Goal: Check status

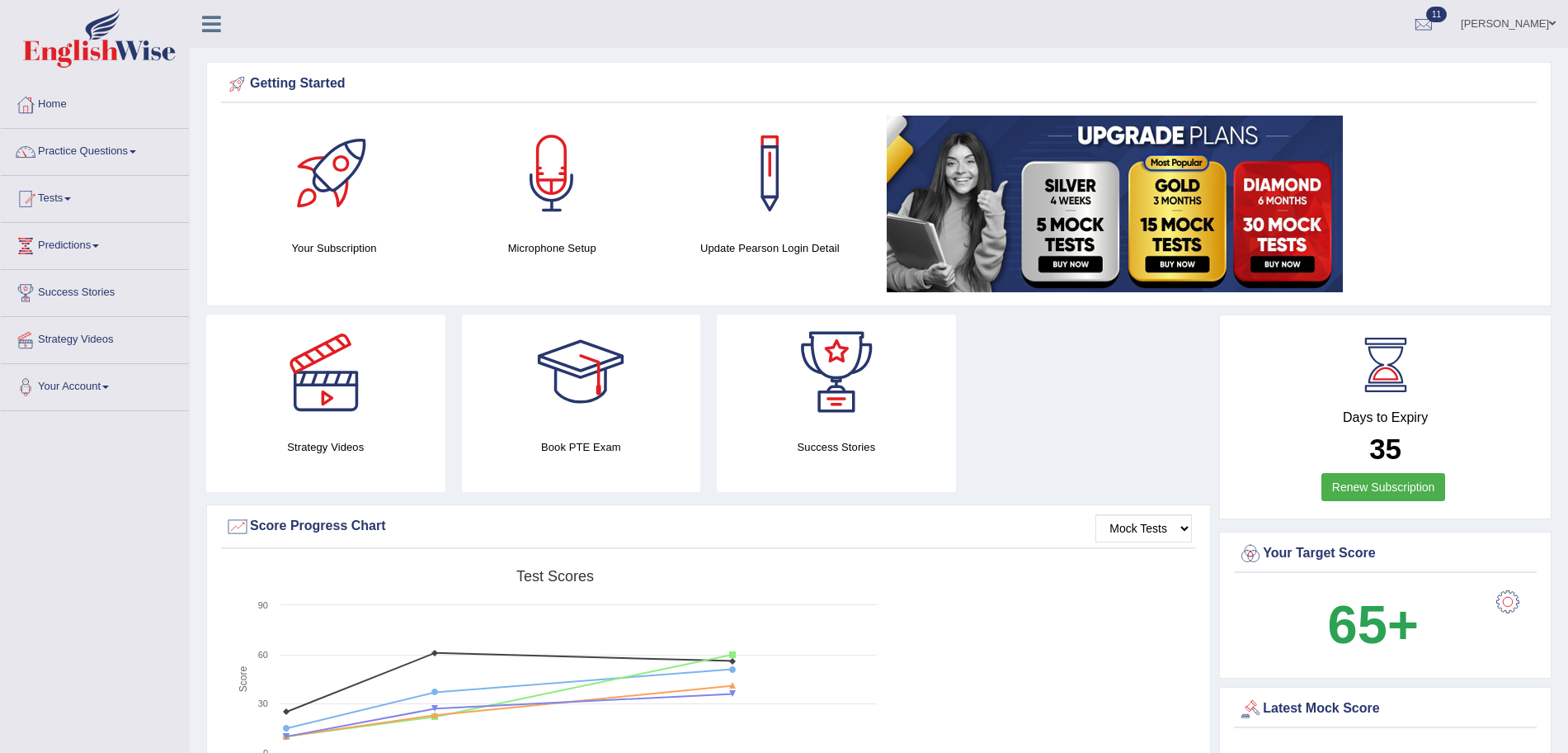
click at [63, 198] on link "Tests" at bounding box center [95, 196] width 188 height 41
click at [54, 288] on link "History" at bounding box center [107, 296] width 154 height 29
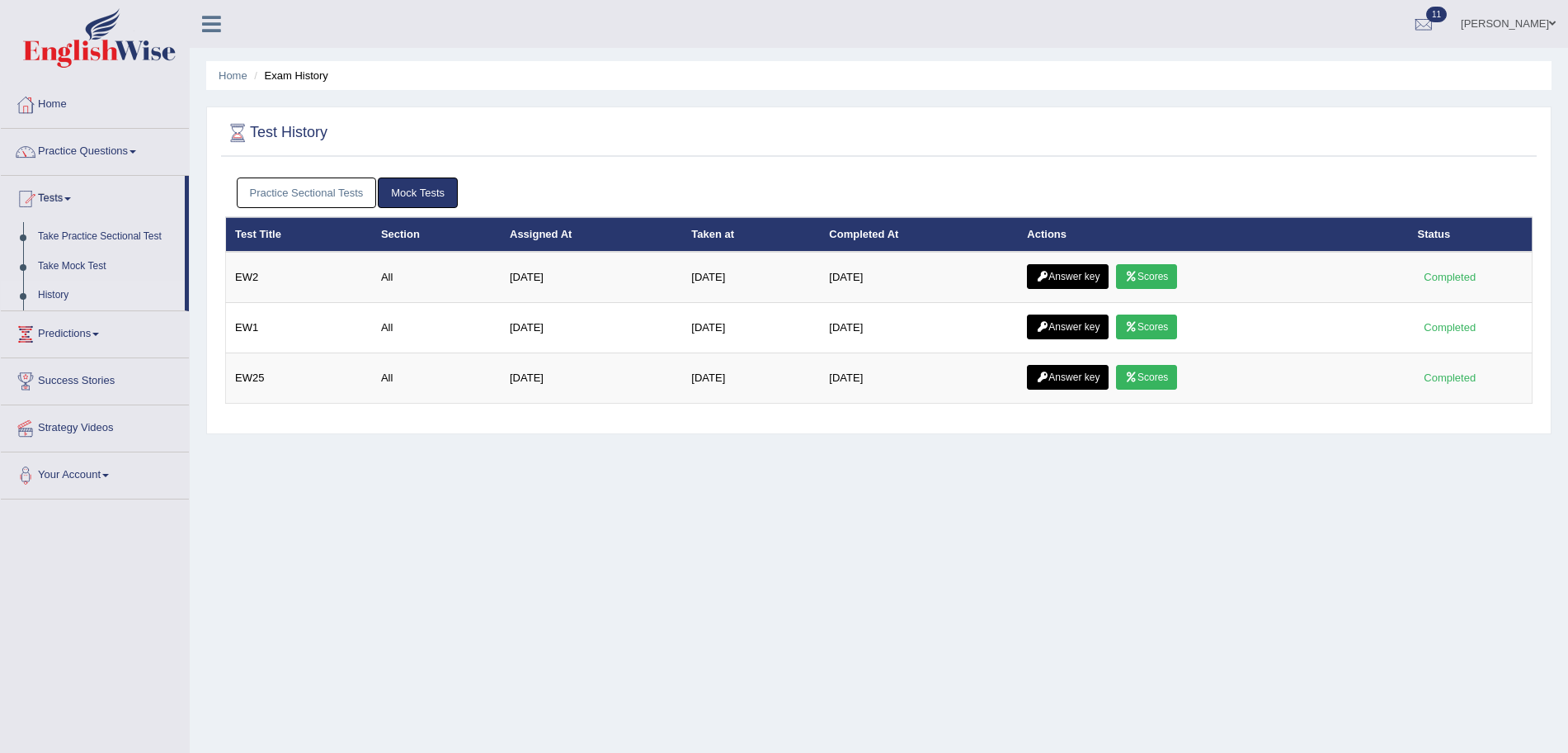
click at [358, 187] on link "Practice Sectional Tests" at bounding box center [307, 192] width 140 height 30
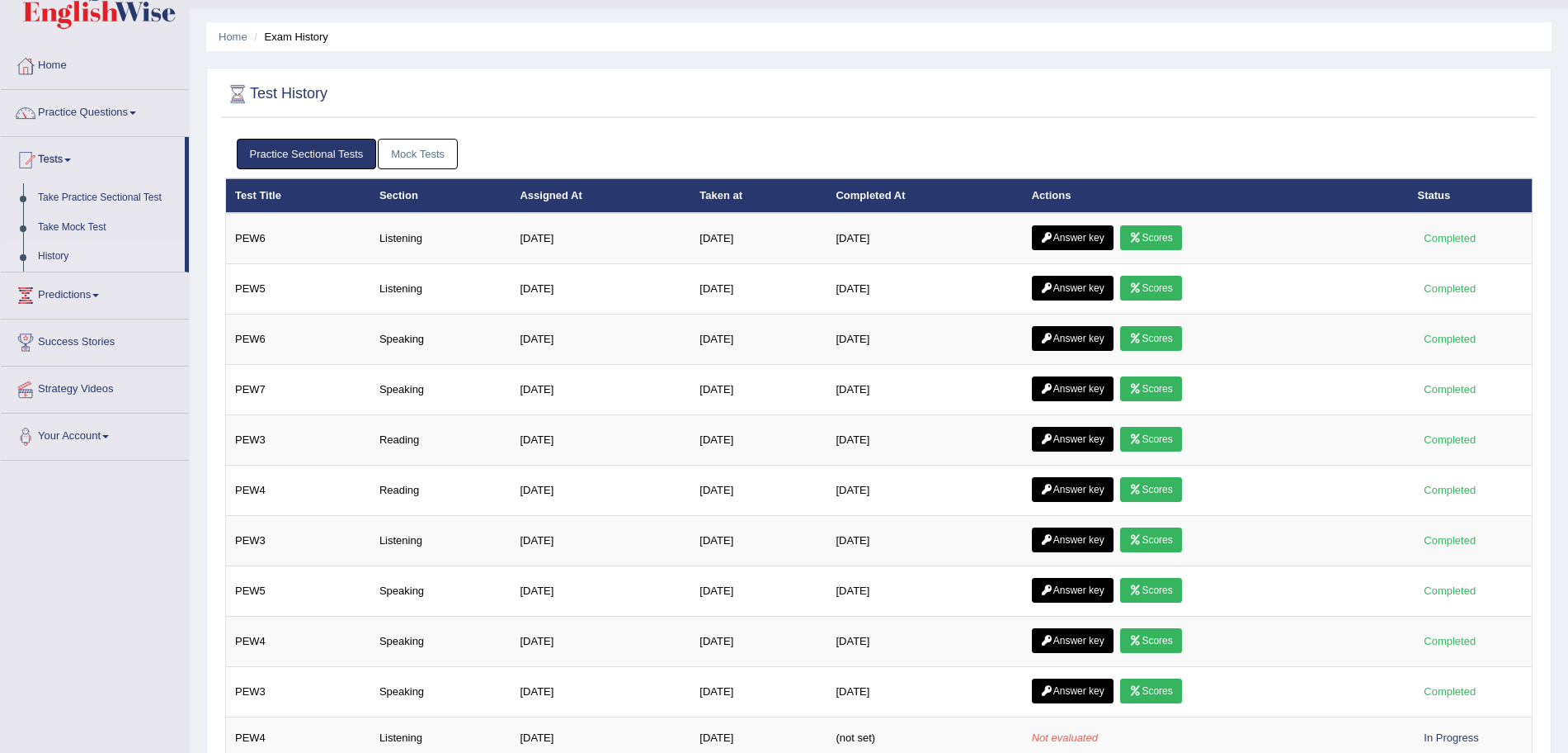
scroll to position [29, 0]
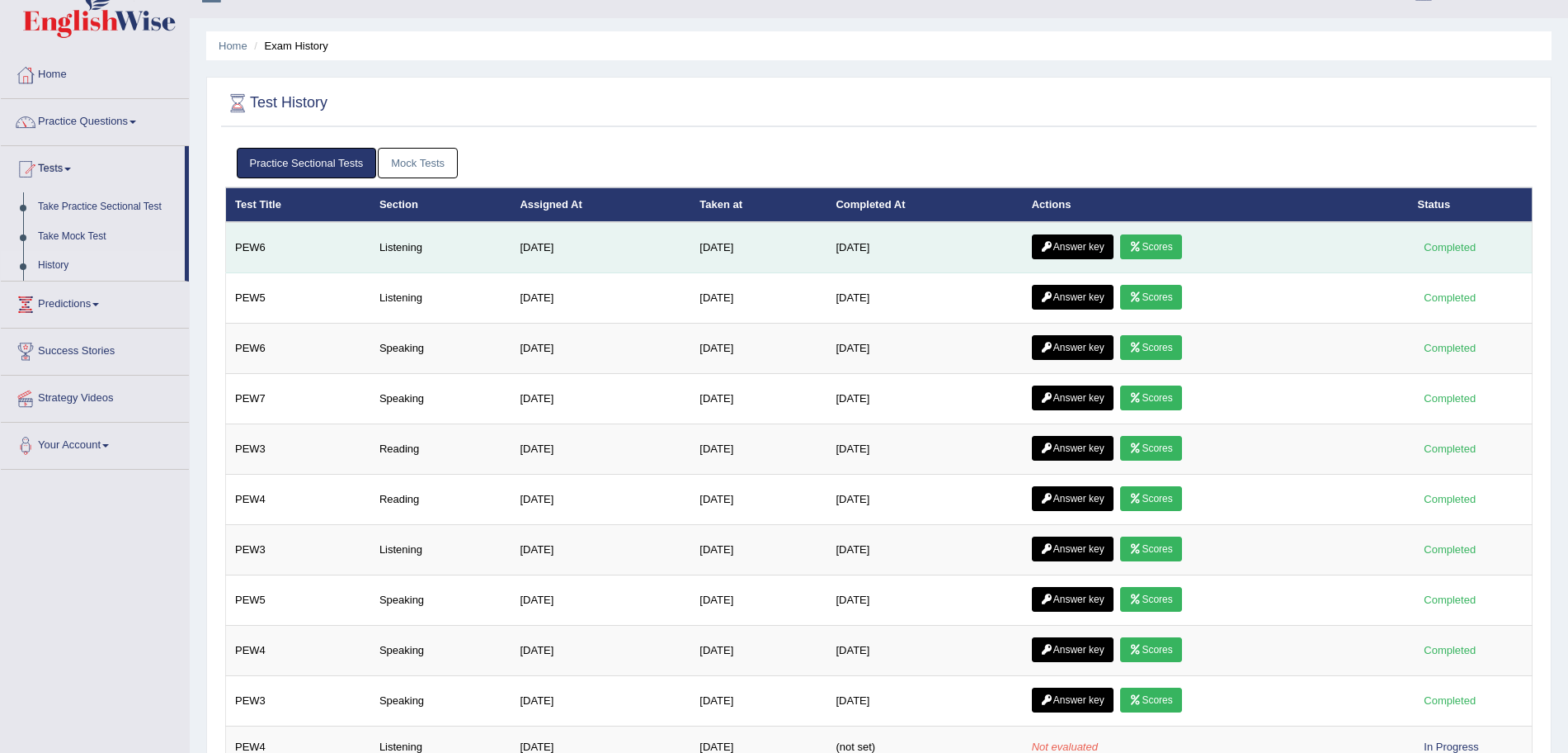
click at [1142, 249] on icon at bounding box center [1135, 247] width 13 height 10
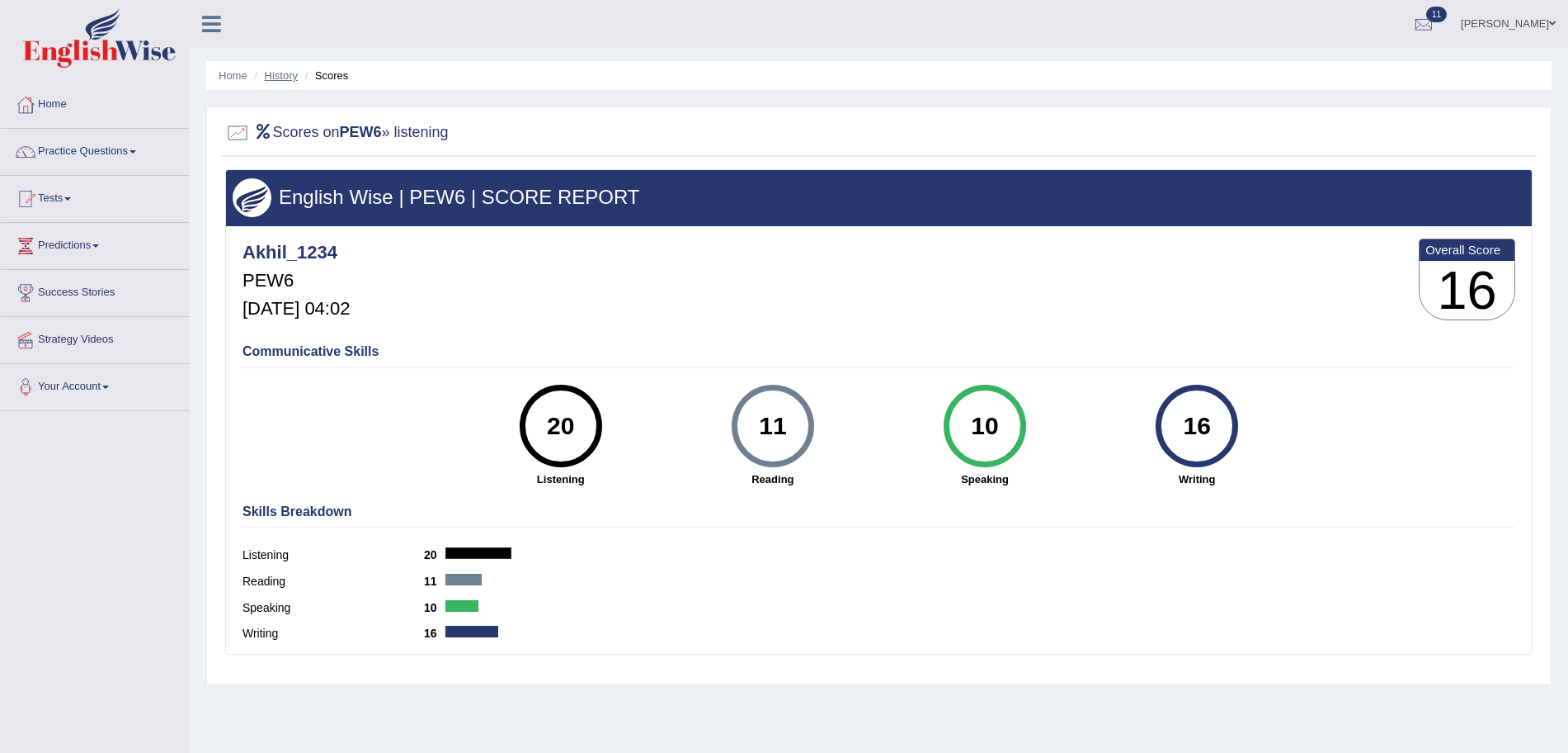
click at [291, 74] on link "History" at bounding box center [282, 75] width 33 height 13
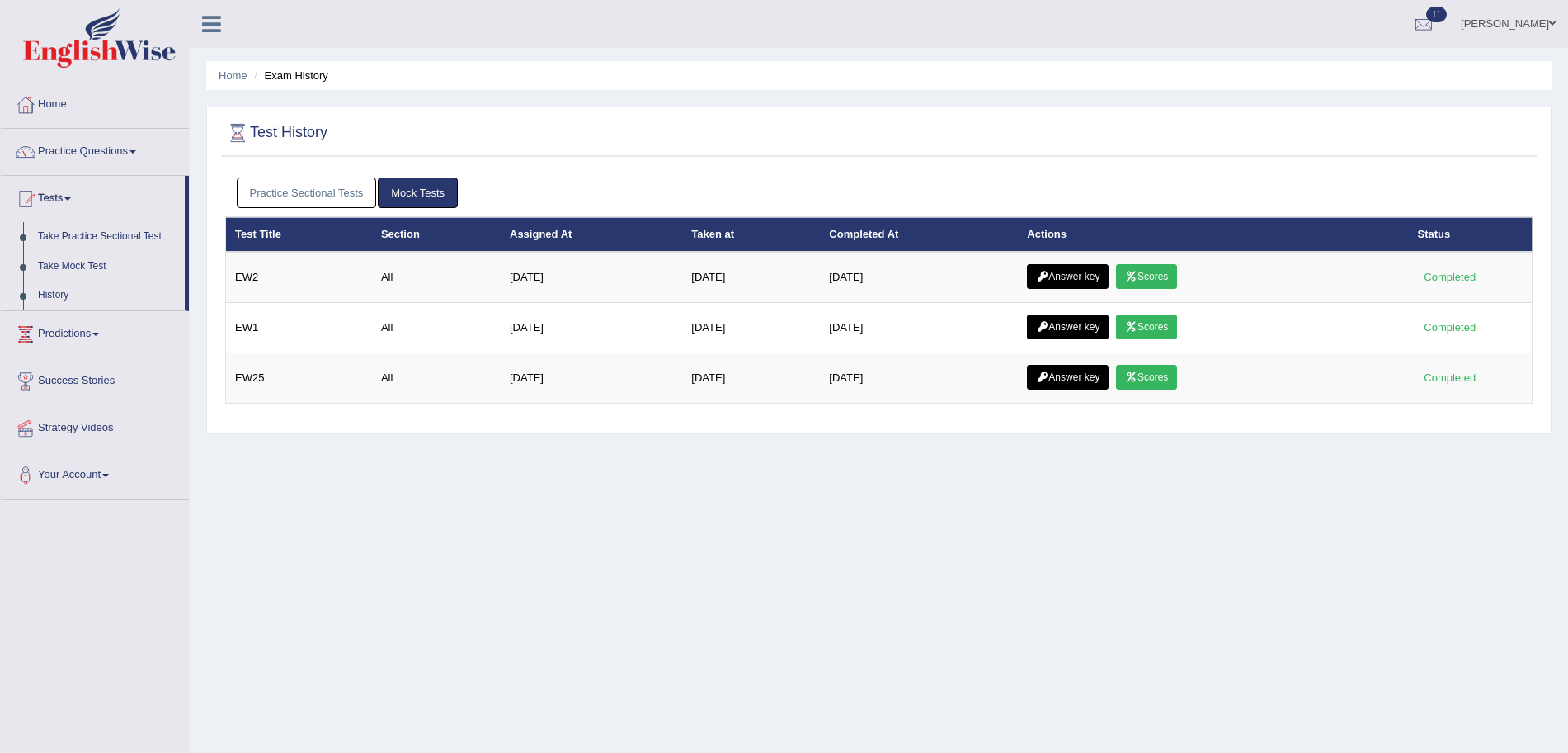
click at [338, 186] on link "Practice Sectional Tests" at bounding box center [307, 192] width 140 height 30
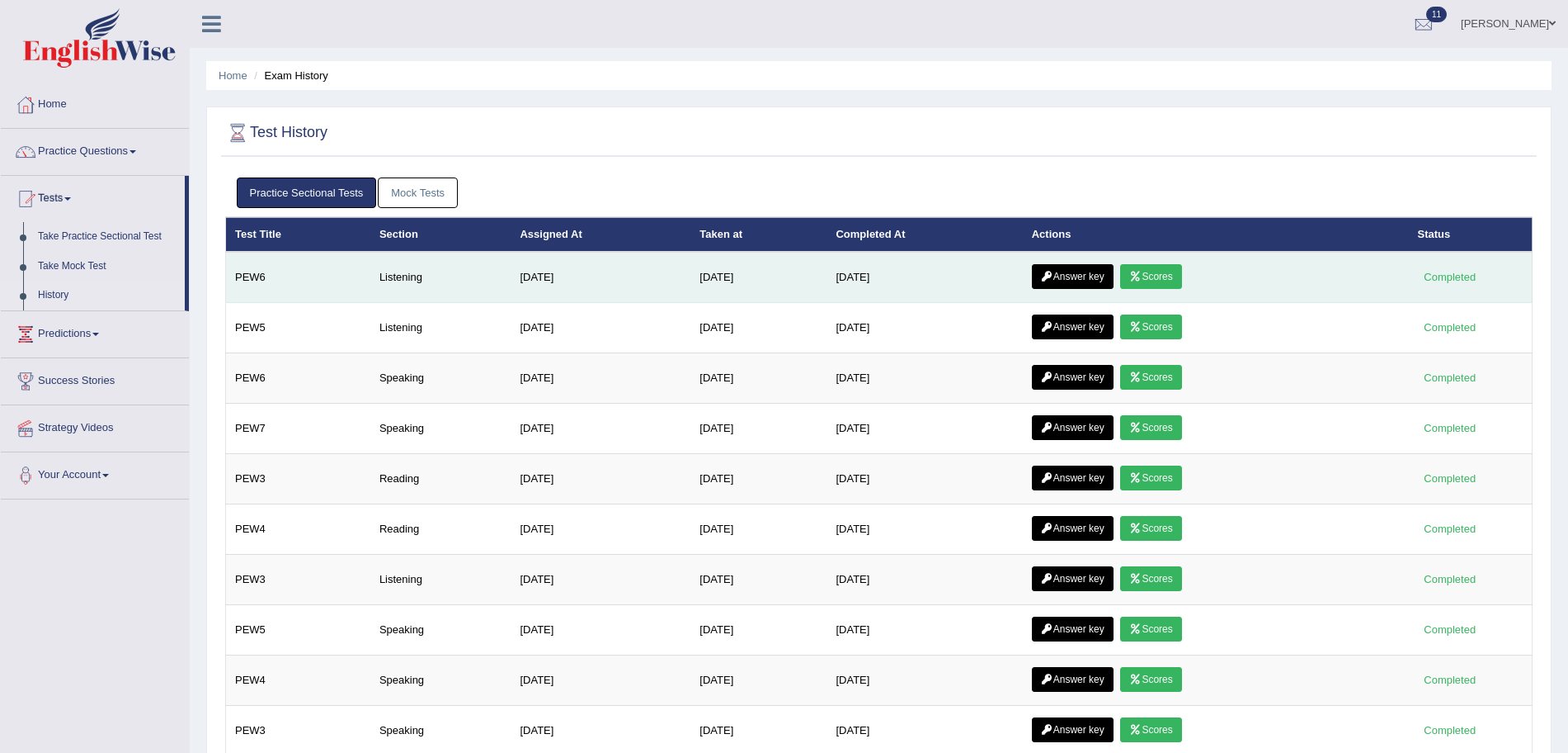
click at [1102, 261] on td "Answer key Scores" at bounding box center [1216, 277] width 386 height 51
click at [1100, 270] on link "Answer key" at bounding box center [1073, 276] width 82 height 24
